Goal: Communication & Community: Answer question/provide support

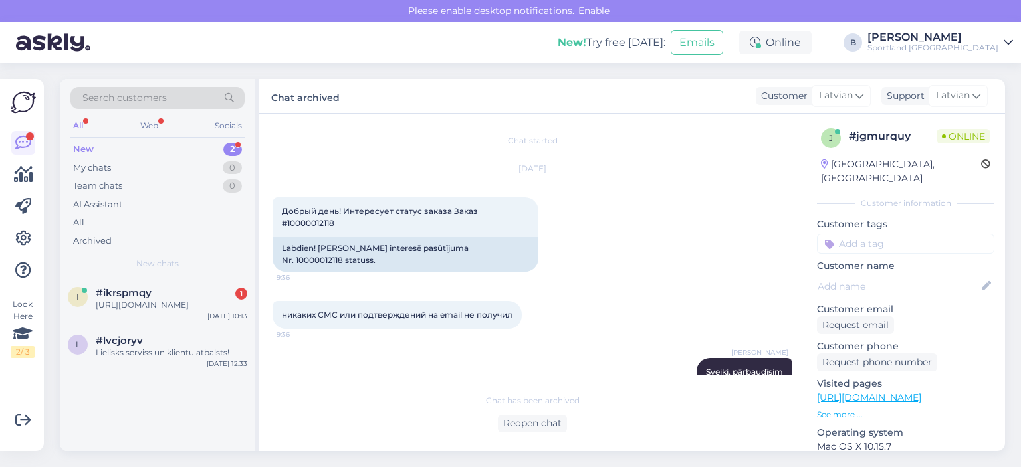
scroll to position [152, 0]
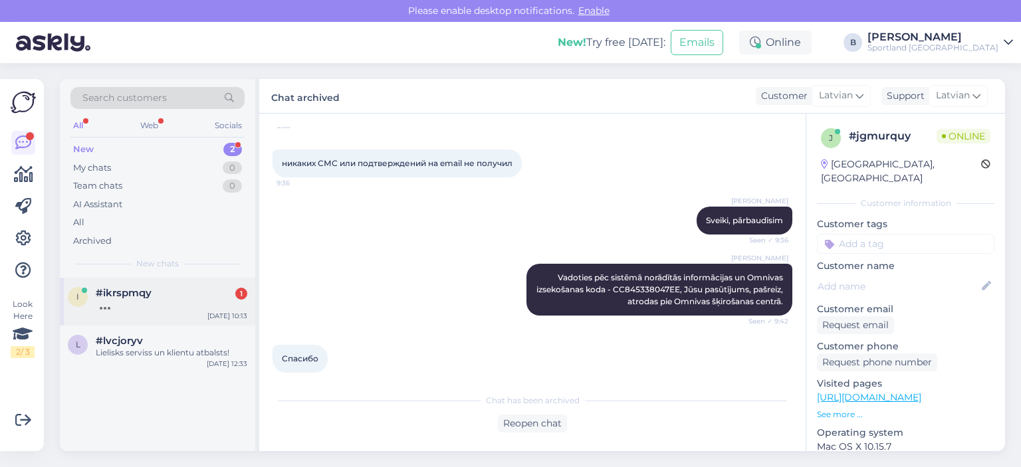
click at [177, 299] on div at bounding box center [172, 305] width 152 height 12
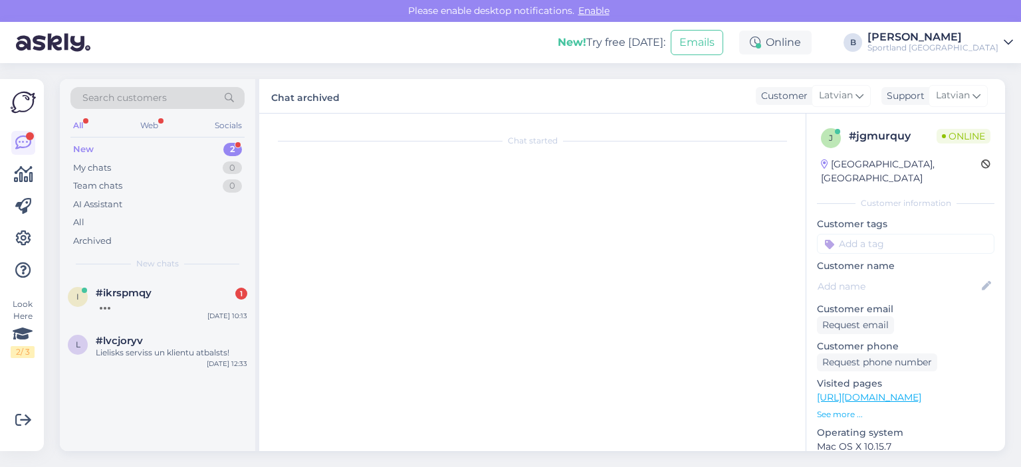
scroll to position [0, 0]
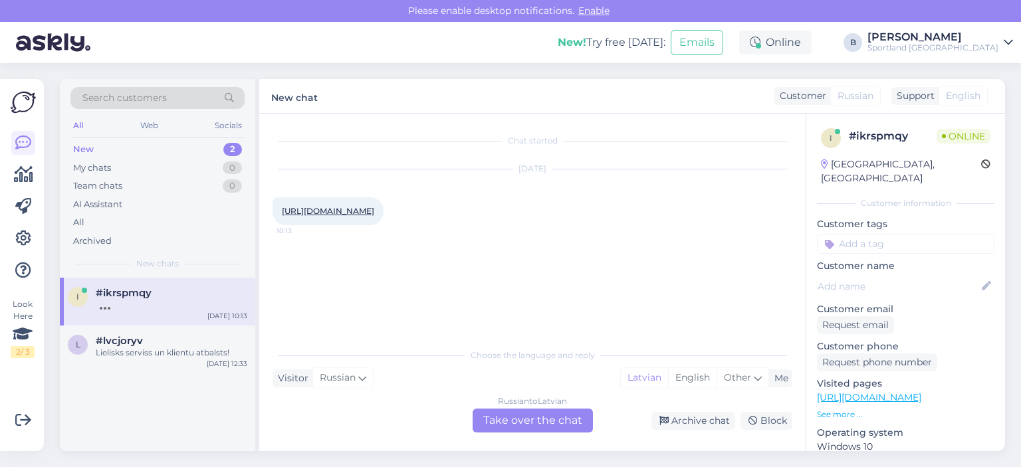
click at [537, 419] on div "Russian to Latvian Take over the chat" at bounding box center [533, 421] width 120 height 24
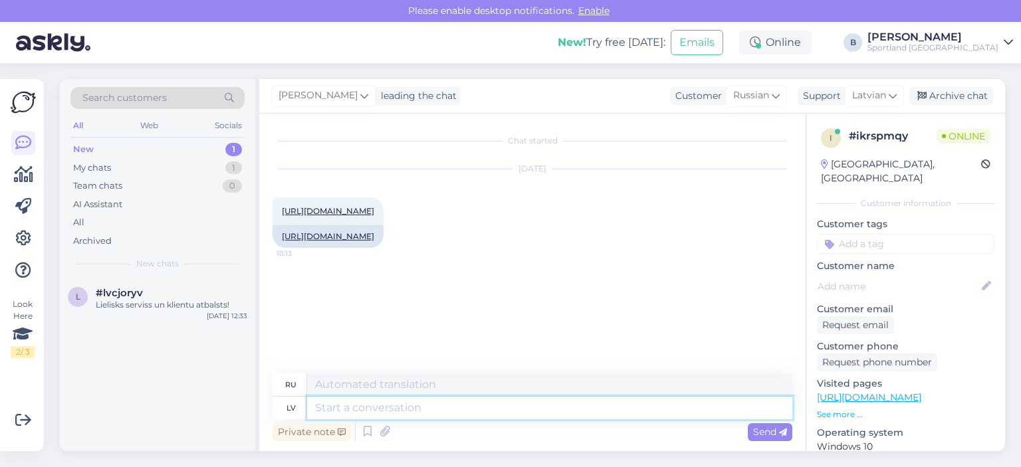
click at [542, 411] on textarea at bounding box center [549, 408] width 485 height 23
click at [763, 95] on span "Russian" at bounding box center [751, 95] width 36 height 15
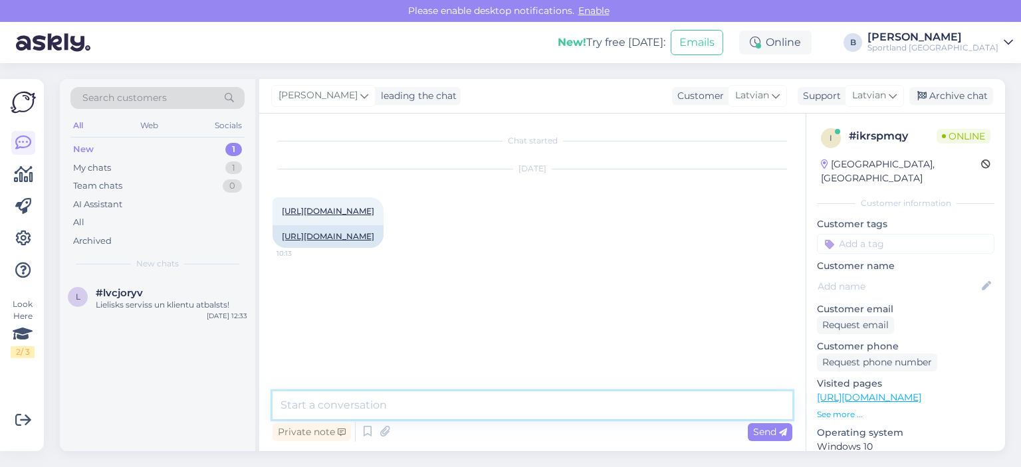
click at [553, 409] on textarea at bounding box center [533, 406] width 520 height 28
type textarea "Sveiki, kā varam Jums palīdzēt?"
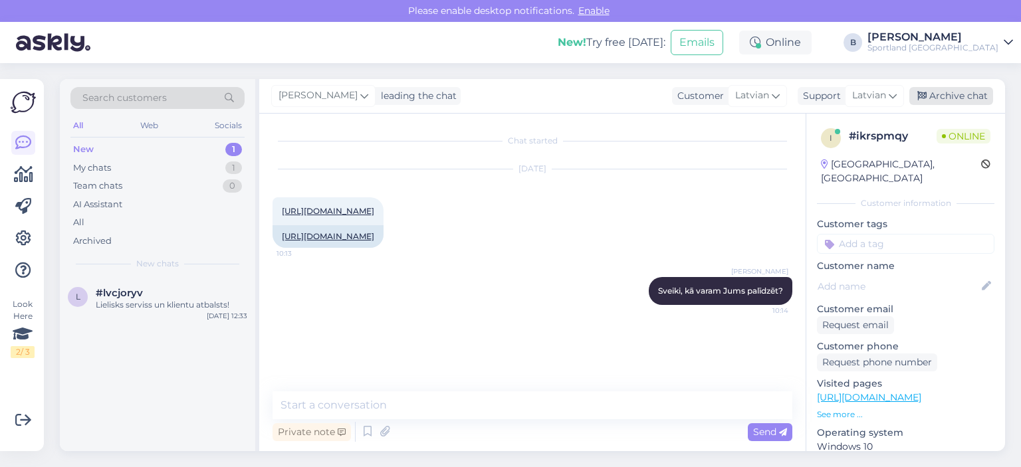
click at [970, 98] on div "Archive chat" at bounding box center [951, 96] width 84 height 18
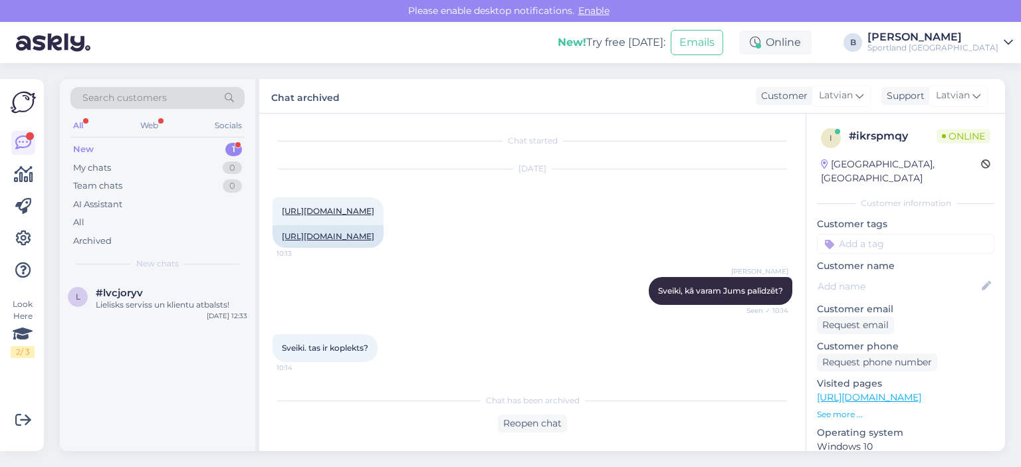
scroll to position [25, 0]
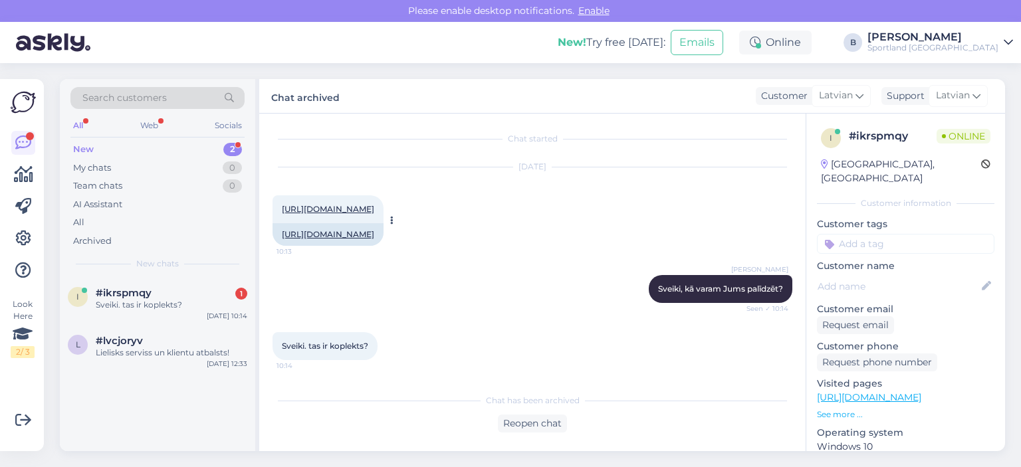
click at [372, 236] on link "[URL][DOMAIN_NAME]" at bounding box center [328, 234] width 92 height 10
click at [545, 425] on div "Reopen chat" at bounding box center [532, 424] width 69 height 18
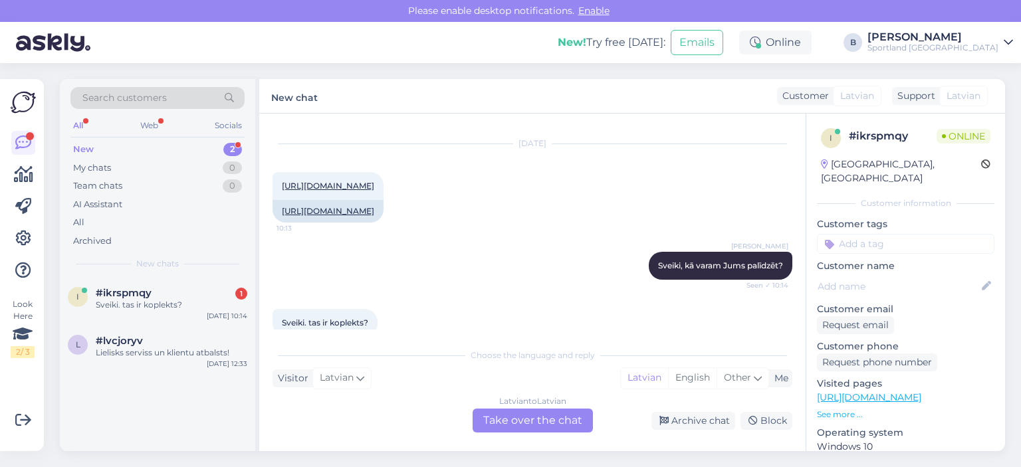
click at [528, 414] on div "Latvian to Latvian Take over the chat" at bounding box center [533, 421] width 120 height 24
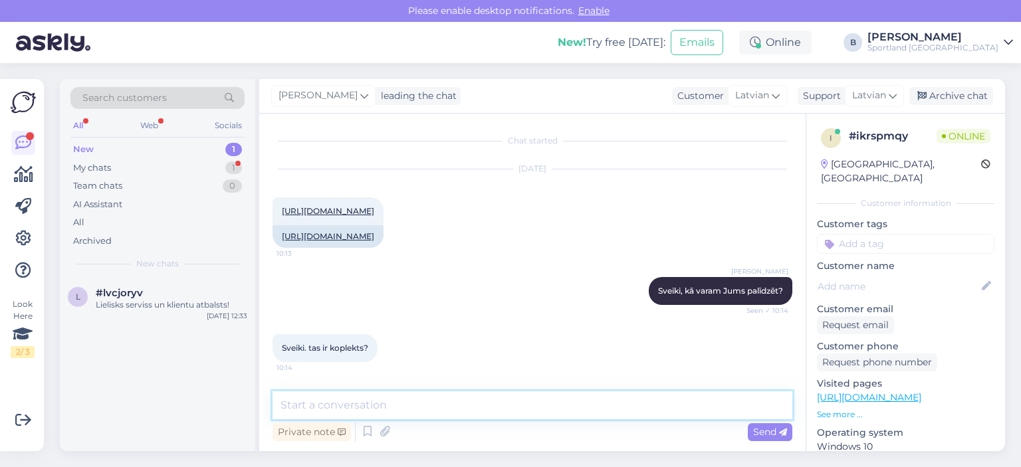
click at [455, 406] on textarea at bounding box center [533, 406] width 520 height 28
type textarea "Nē, diemžēl, šīs būs tikai bikses."
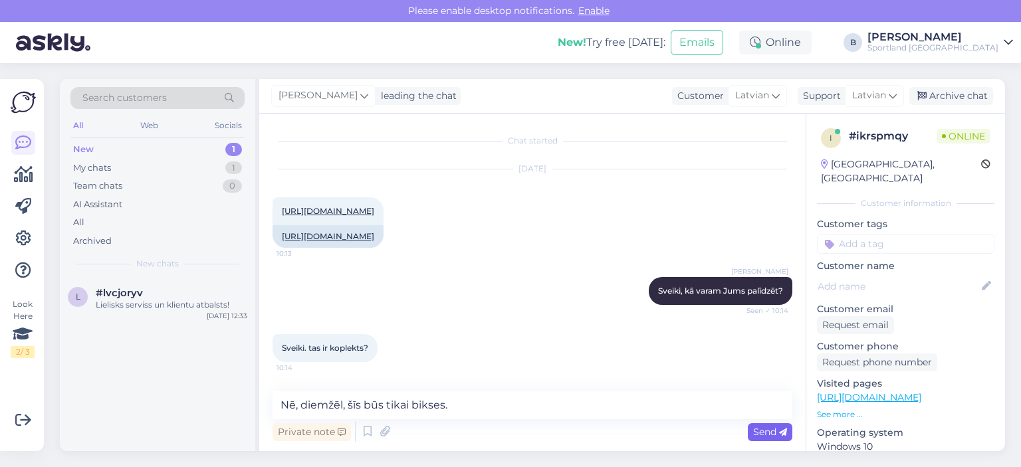
click at [775, 433] on span "Send" at bounding box center [770, 432] width 34 height 12
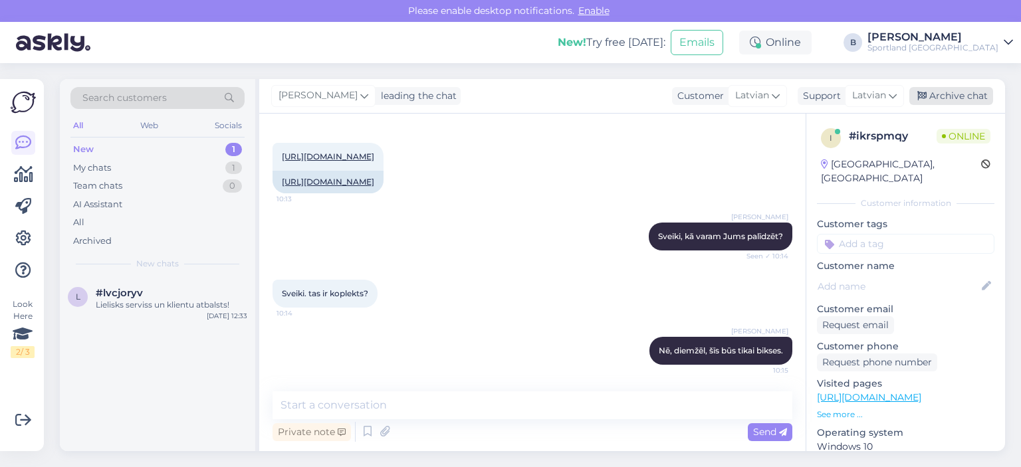
click at [928, 90] on div "Archive chat" at bounding box center [951, 96] width 84 height 18
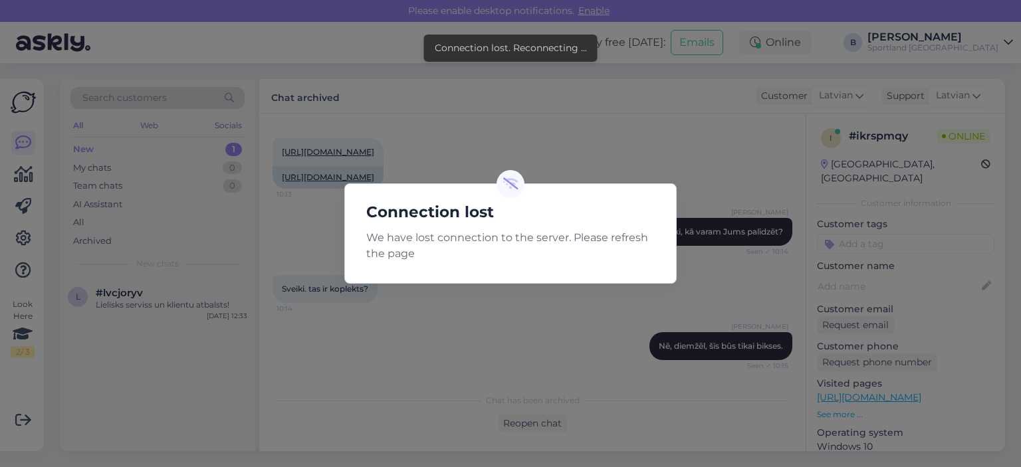
click at [455, 314] on div "Connection lost We have lost connection to the server. Please refresh the page" at bounding box center [510, 233] width 1021 height 467
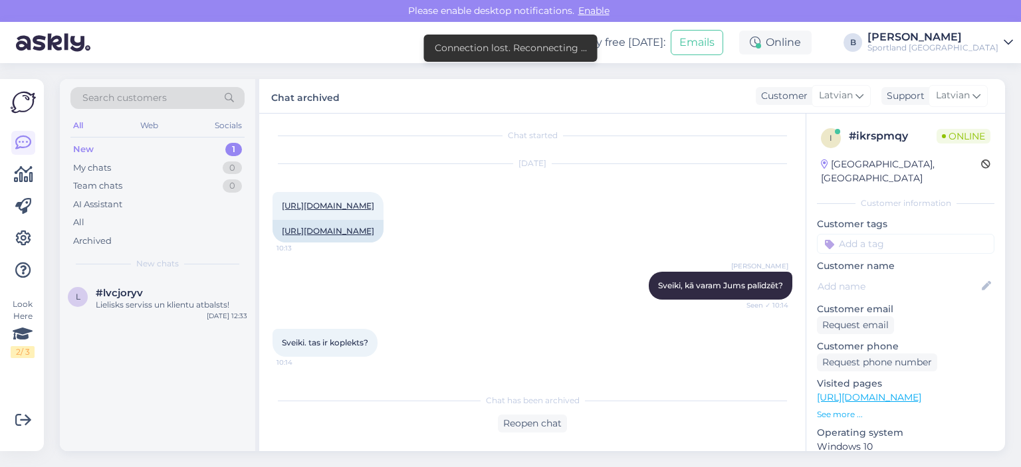
scroll to position [0, 0]
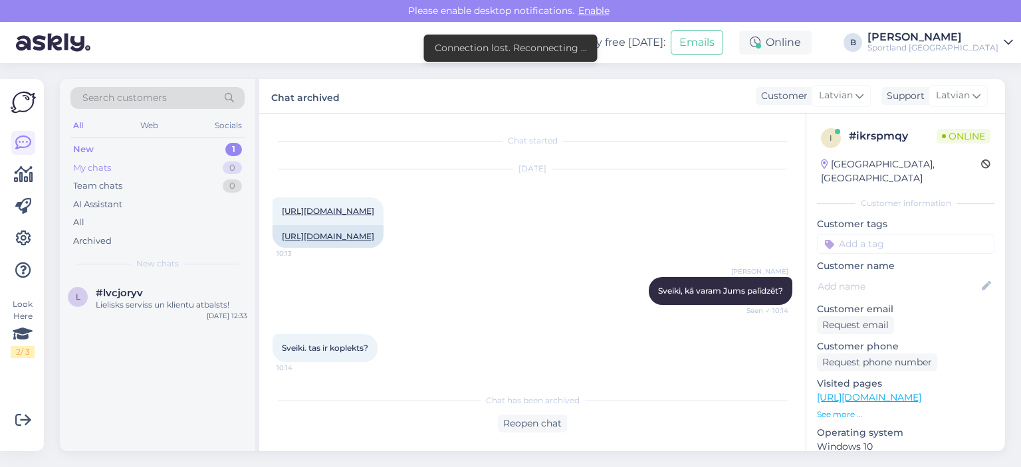
click at [110, 173] on div "My chats" at bounding box center [92, 168] width 38 height 13
click at [91, 146] on div "New" at bounding box center [83, 149] width 20 height 13
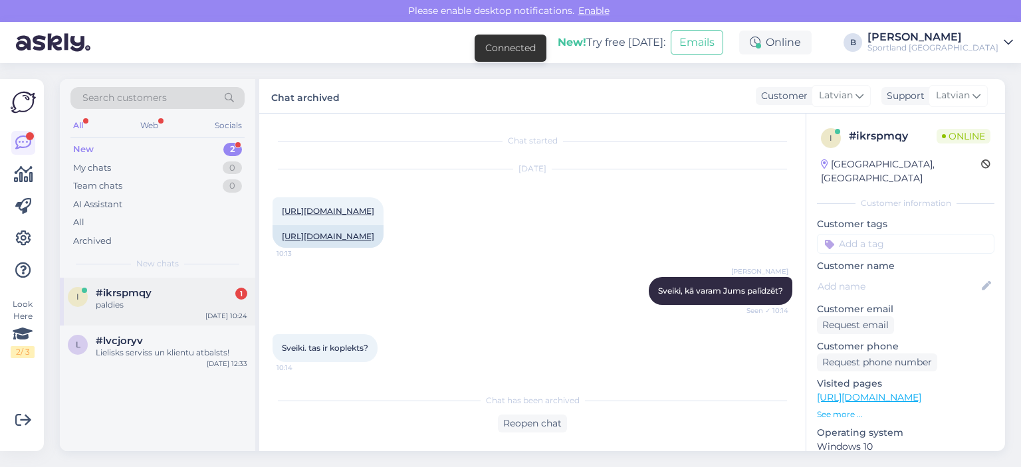
click at [168, 292] on div "#ikrspmqy 1" at bounding box center [172, 293] width 152 height 12
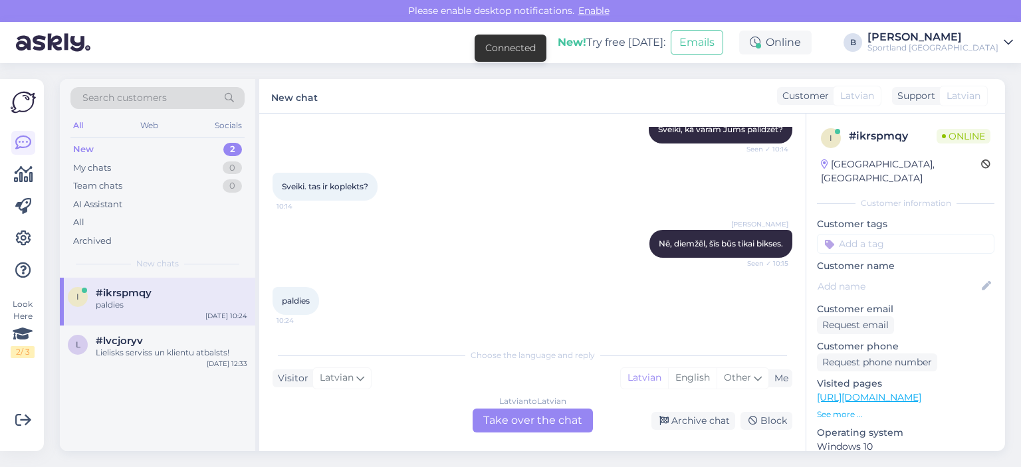
click at [545, 425] on div "Latvian to Latvian Take over the chat" at bounding box center [533, 421] width 120 height 24
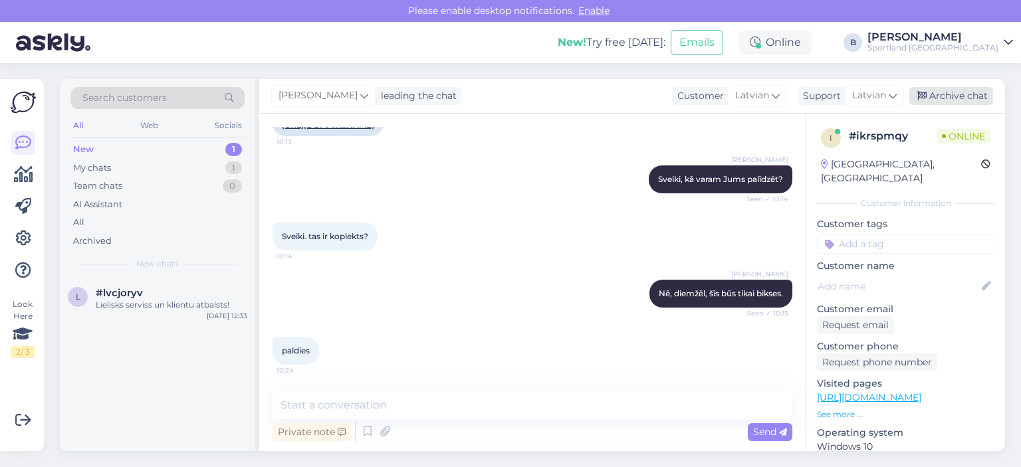
click at [967, 97] on div "Archive chat" at bounding box center [951, 96] width 84 height 18
